Goal: Task Accomplishment & Management: Complete application form

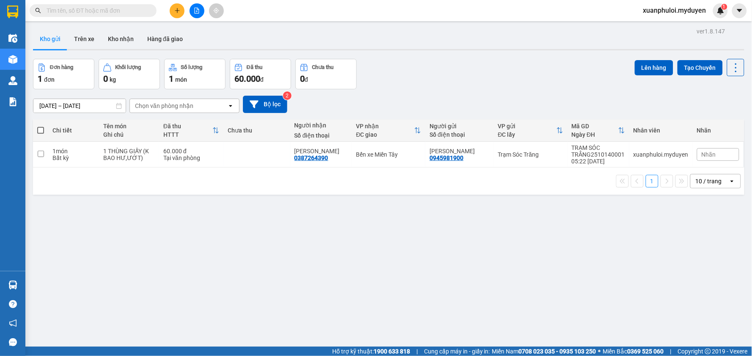
click at [40, 130] on span at bounding box center [40, 130] width 7 height 7
click at [41, 126] on input "checkbox" at bounding box center [41, 126] width 0 height 0
checkbox input "true"
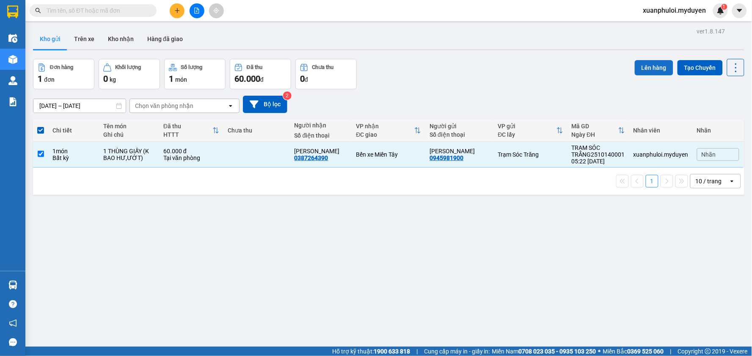
click at [655, 73] on button "Lên hàng" at bounding box center [654, 67] width 39 height 15
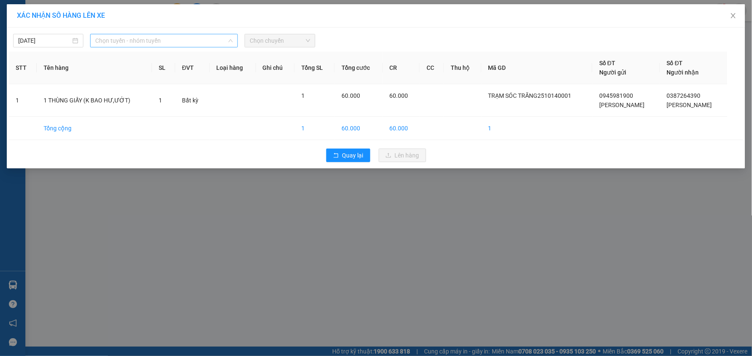
click at [114, 44] on span "Chọn tuyến - nhóm tuyến" at bounding box center [164, 40] width 138 height 13
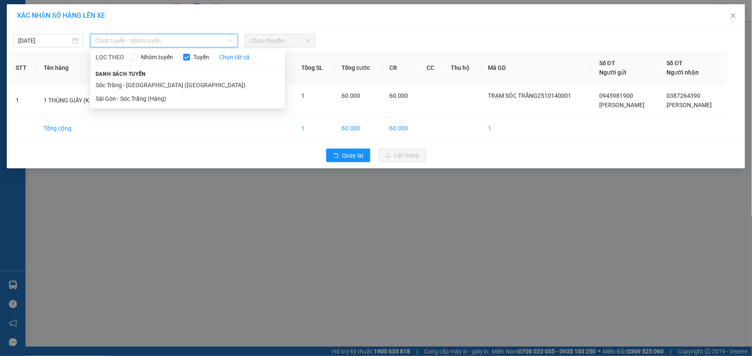
click at [40, 32] on div "[DATE] Chọn tuyến - nhóm tuyến LỌC THEO Nhóm tuyến Tuyến Chọn tất cả Danh sách …" at bounding box center [376, 39] width 735 height 18
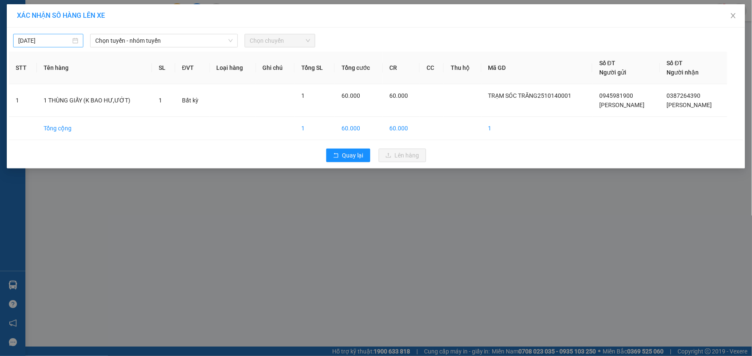
click at [40, 38] on input "[DATE]" at bounding box center [44, 40] width 52 height 9
click at [54, 113] on div "14" at bounding box center [56, 115] width 10 height 10
click at [182, 44] on span "Chọn tuyến - nhóm tuyến" at bounding box center [164, 40] width 138 height 13
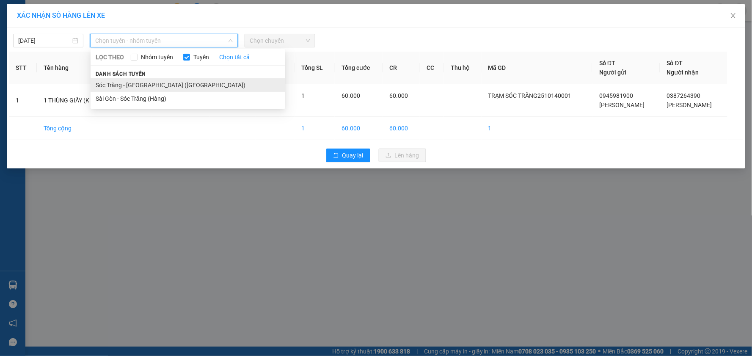
click at [141, 86] on li "Sóc Trăng - [GEOGRAPHIC_DATA] ([GEOGRAPHIC_DATA])" at bounding box center [188, 85] width 195 height 14
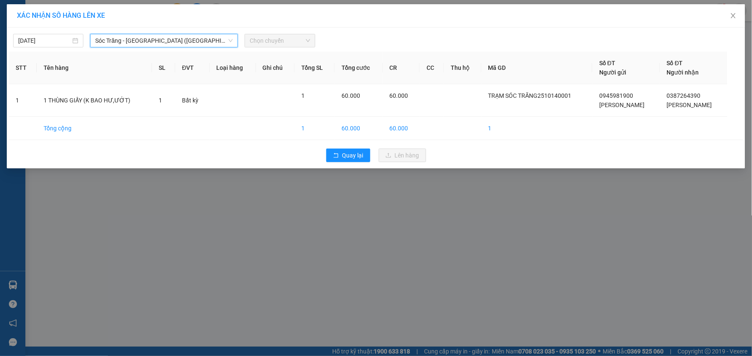
click at [274, 46] on span "Chọn chuyến" at bounding box center [280, 40] width 60 height 13
click at [175, 39] on span "Sóc Trăng - [GEOGRAPHIC_DATA] ([GEOGRAPHIC_DATA])" at bounding box center [164, 40] width 138 height 13
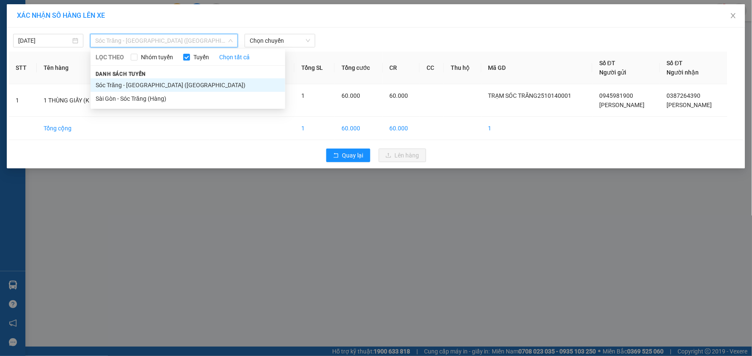
click at [131, 84] on li "Sóc Trăng - [GEOGRAPHIC_DATA] ([GEOGRAPHIC_DATA])" at bounding box center [188, 85] width 195 height 14
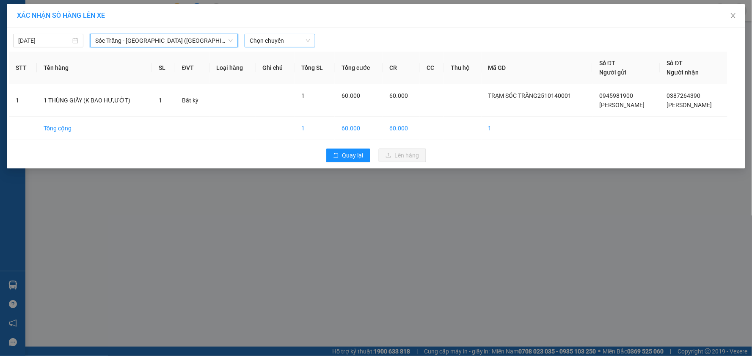
click at [295, 41] on span "Chọn chuyến" at bounding box center [280, 40] width 60 height 13
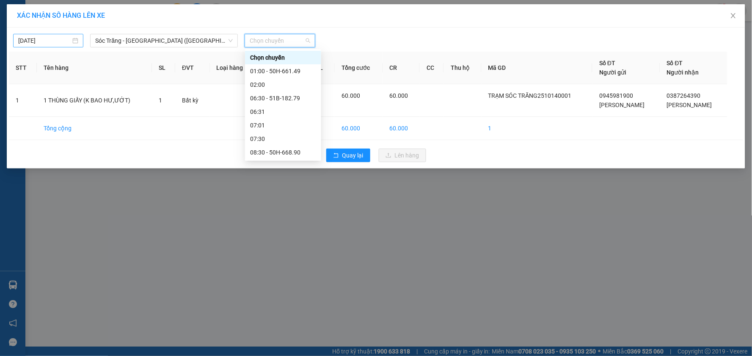
click at [53, 39] on input "[DATE]" at bounding box center [44, 40] width 52 height 9
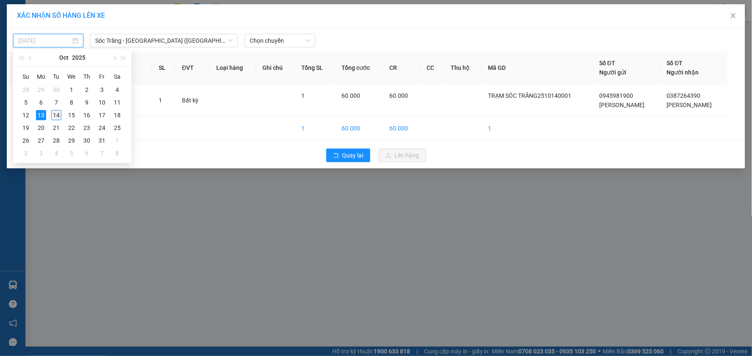
click at [53, 115] on div "14" at bounding box center [56, 115] width 10 height 10
type input "[DATE]"
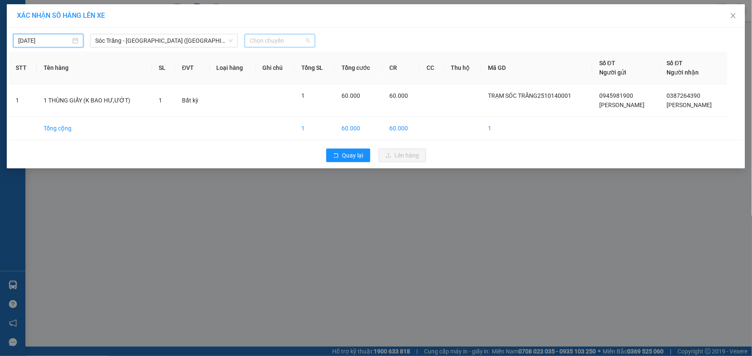
click at [282, 40] on span "Chọn chuyến" at bounding box center [280, 40] width 60 height 13
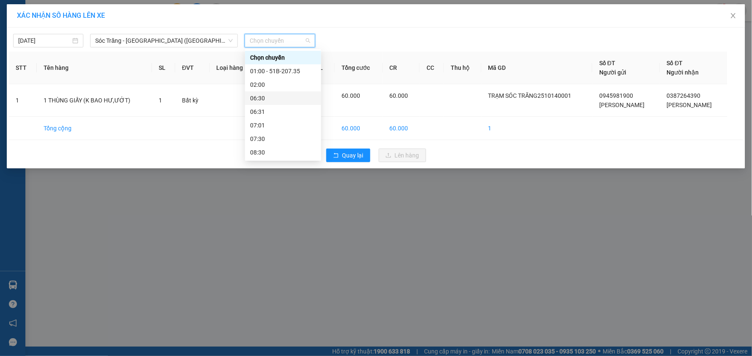
click at [274, 98] on div "06:30" at bounding box center [283, 98] width 66 height 9
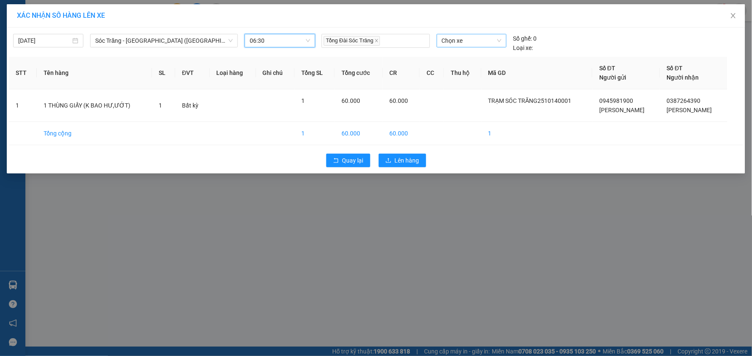
click at [474, 39] on span "Chọn xe" at bounding box center [472, 40] width 60 height 13
type input "182"
click at [467, 59] on div "51B-182.79" at bounding box center [472, 57] width 60 height 9
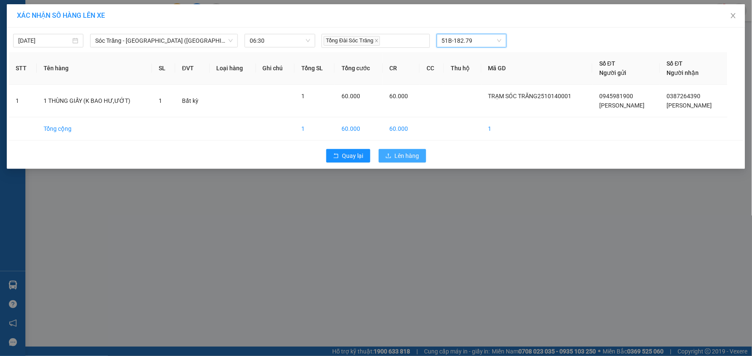
click at [421, 152] on button "Lên hàng" at bounding box center [402, 156] width 47 height 14
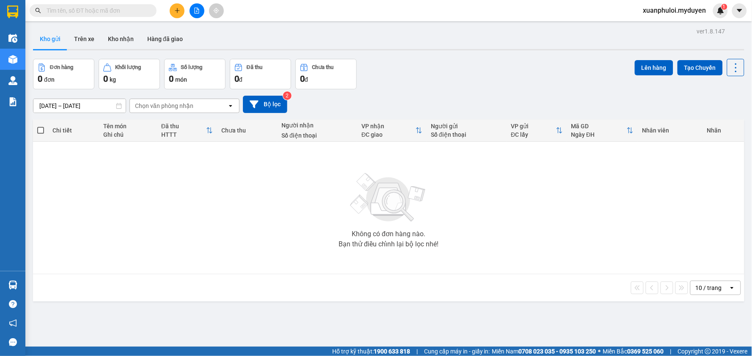
click at [246, 345] on div "ver 1.8.147 Kho gửi Trên xe Kho nhận Hàng đã giao Đơn hàng 0 đơn Khối lượng 0 k…" at bounding box center [389, 203] width 718 height 356
click at [180, 12] on icon "plus" at bounding box center [177, 11] width 6 height 6
click at [182, 31] on icon "snippets" at bounding box center [180, 32] width 5 height 6
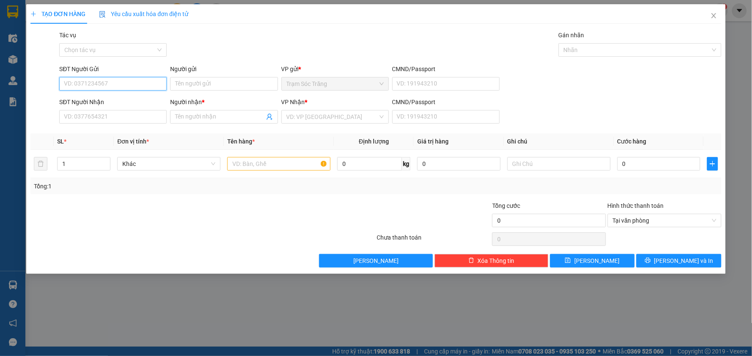
click at [109, 83] on input "SĐT Người Gửi" at bounding box center [113, 84] width 108 height 14
click at [141, 86] on input "SĐT Người Gửi" at bounding box center [113, 84] width 108 height 14
click at [120, 103] on div "0963525903 - KHỞI" at bounding box center [112, 100] width 97 height 9
type input "0963525903"
type input "KHỞI"
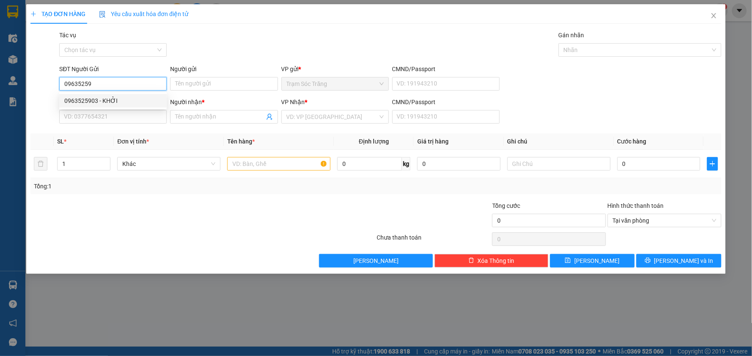
type input "0909068951"
type input "QUYÊN"
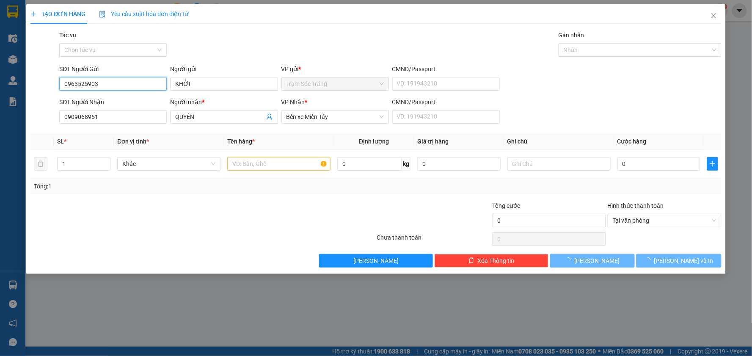
type input "40.000"
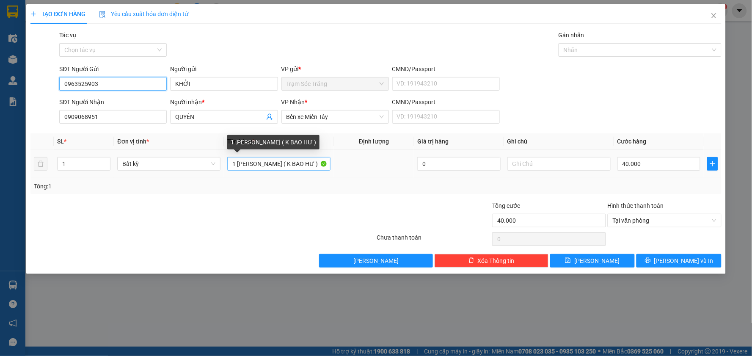
type input "0963525903"
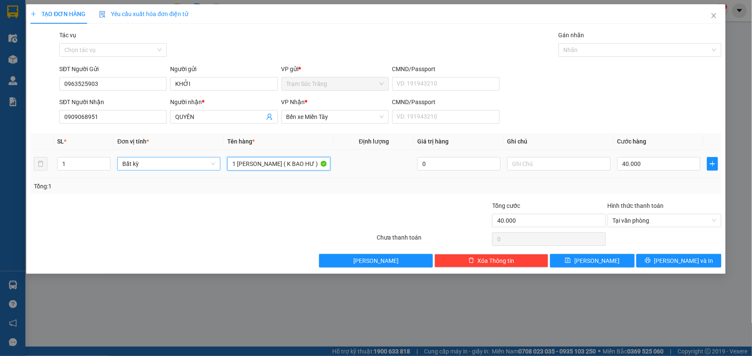
drag, startPoint x: 263, startPoint y: 166, endPoint x: 164, endPoint y: 163, distance: 98.7
click at [164, 163] on tr "1 Bất kỳ 1 BAO CAM ( K BAO HƯ ) 0 40.000" at bounding box center [375, 164] width 691 height 28
type input "2 bao ( K BAO HƯ )"
drag, startPoint x: 77, startPoint y: 164, endPoint x: 52, endPoint y: 168, distance: 25.2
click at [52, 168] on tr "1 Bất kỳ 2 bao ( K BAO HƯ ) 0 40.000" at bounding box center [375, 164] width 691 height 28
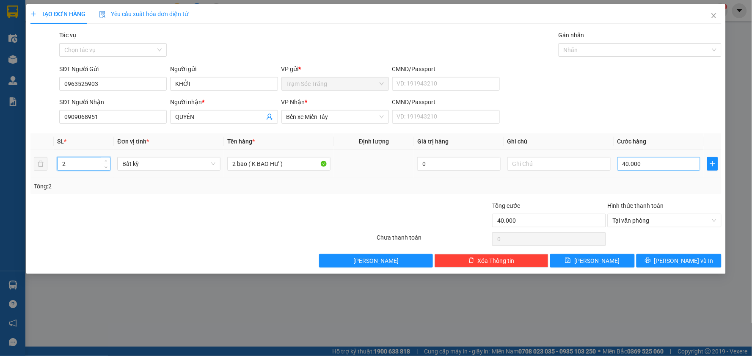
type input "2"
click at [642, 161] on input "40.000" at bounding box center [659, 164] width 83 height 14
type input "08"
type input "80"
type input "080"
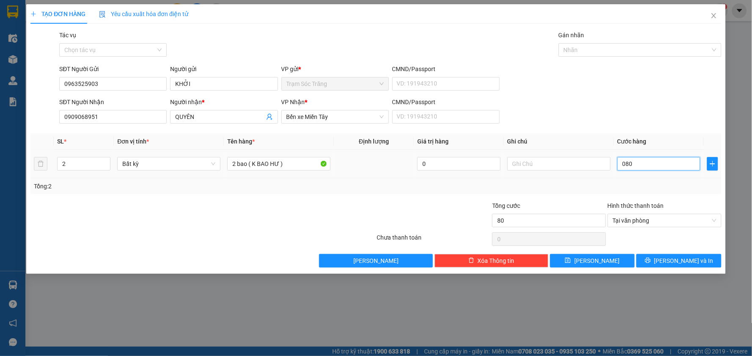
type input "800"
type input "0.800"
type input "8.000"
type input "08.000"
type input "80.000"
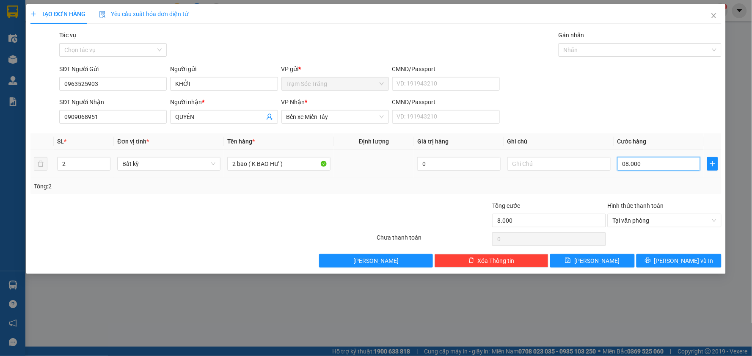
type input "080.000"
type input "8.000"
type input "0"
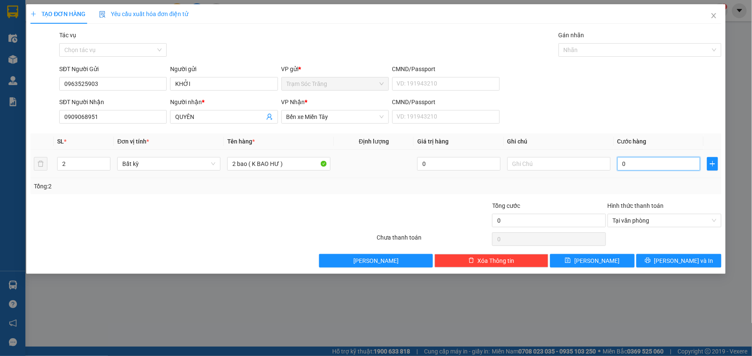
type input "80"
type input "800"
type input "8.000"
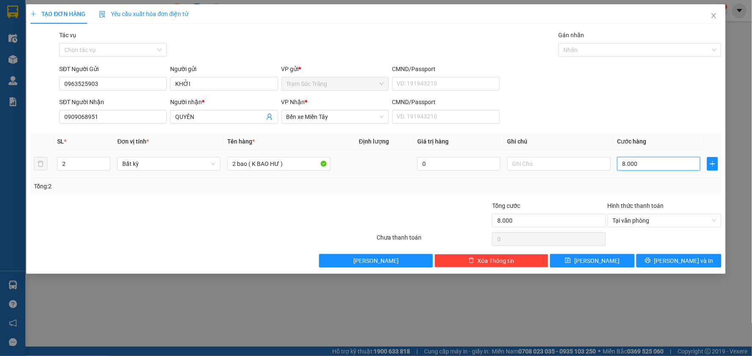
type input "80.000"
click at [669, 267] on button "[PERSON_NAME] và In" at bounding box center [679, 261] width 85 height 14
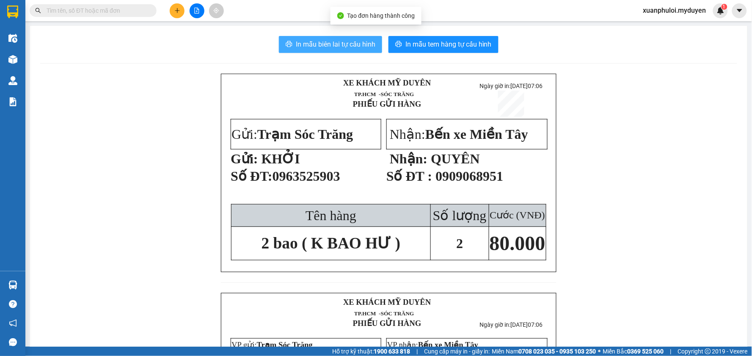
click at [289, 41] on button "In mẫu biên lai tự cấu hình" at bounding box center [330, 44] width 103 height 17
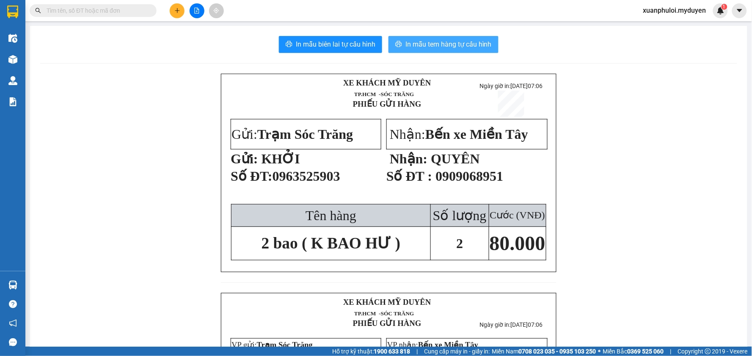
click at [464, 43] on span "In mẫu tem hàng tự cấu hình" at bounding box center [449, 44] width 86 height 11
